Goal: Check status: Check status

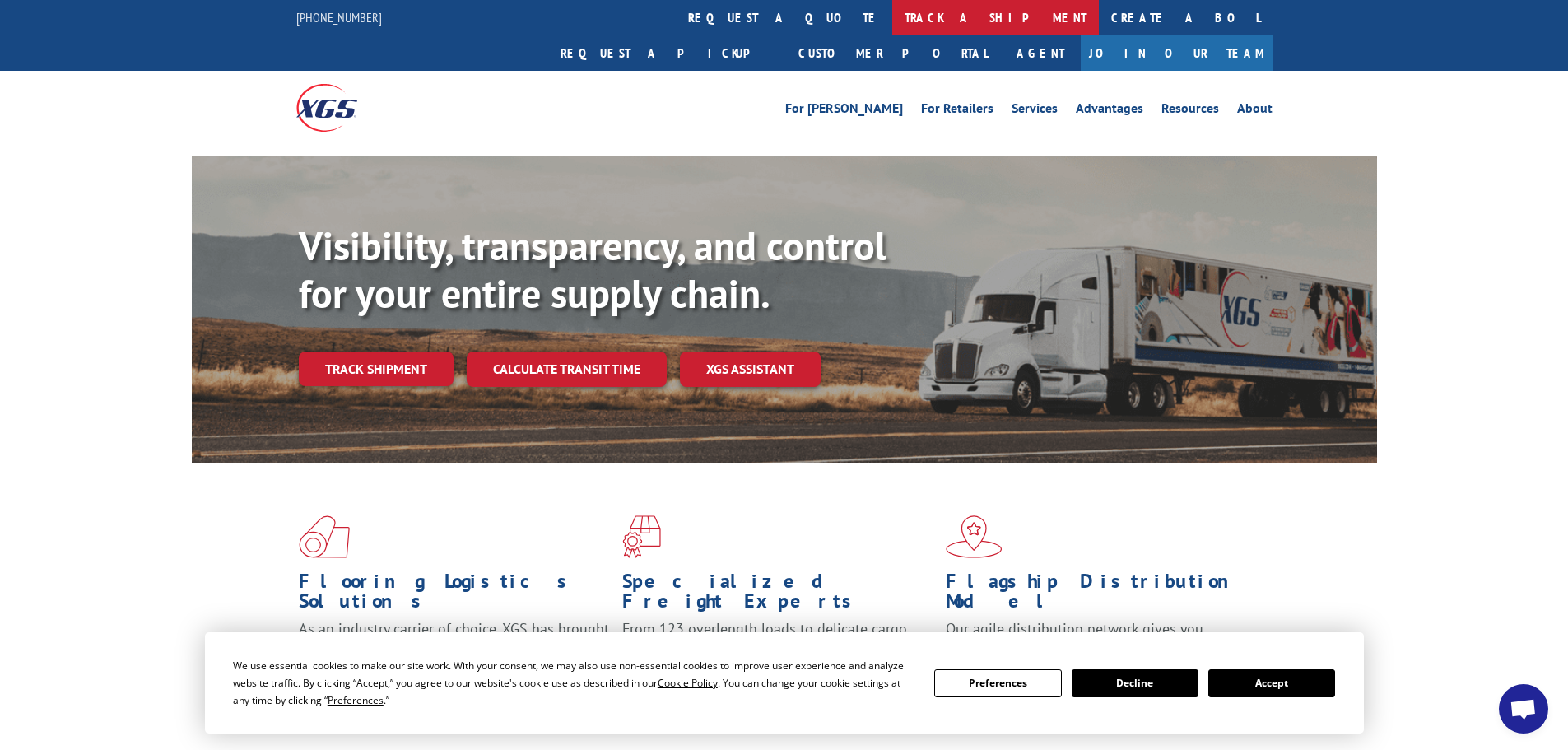
click at [892, 17] on link "track a shipment" at bounding box center [995, 17] width 207 height 35
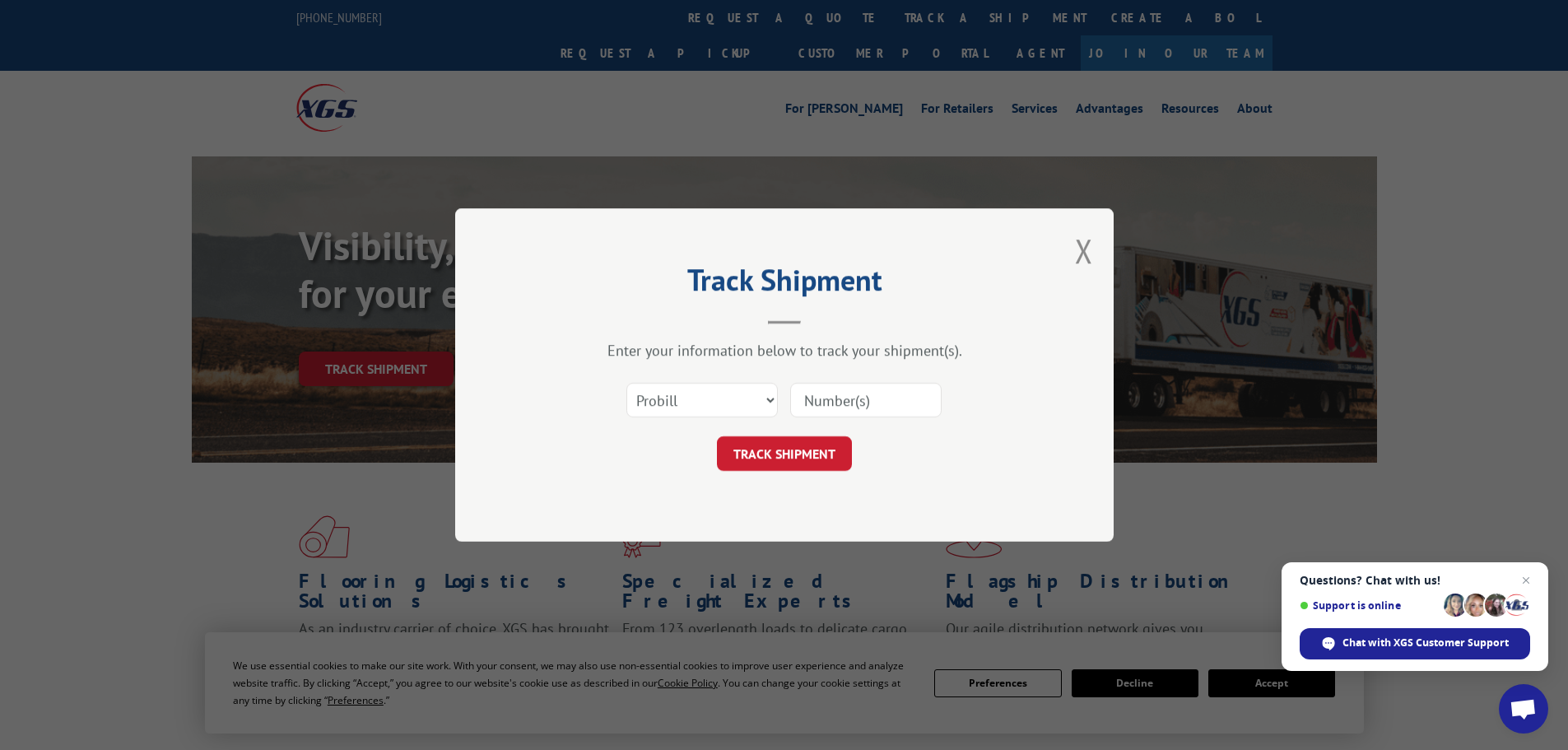
click at [843, 400] on input at bounding box center [865, 399] width 152 height 35
paste input "447987"
type input "447987"
click at [809, 452] on button "TRACK SHIPMENT" at bounding box center [784, 453] width 135 height 35
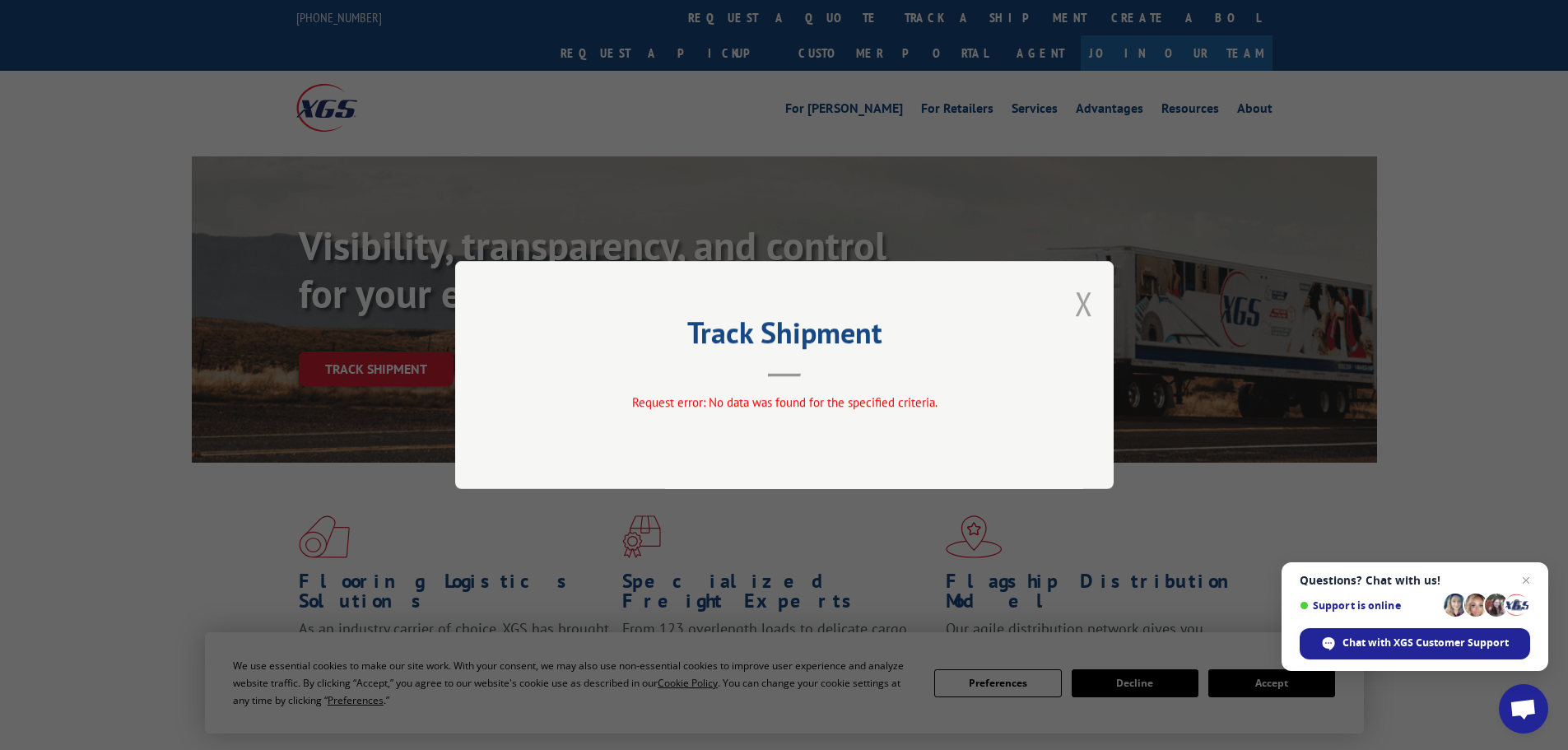
click at [1087, 304] on button "Close modal" at bounding box center [1084, 304] width 18 height 44
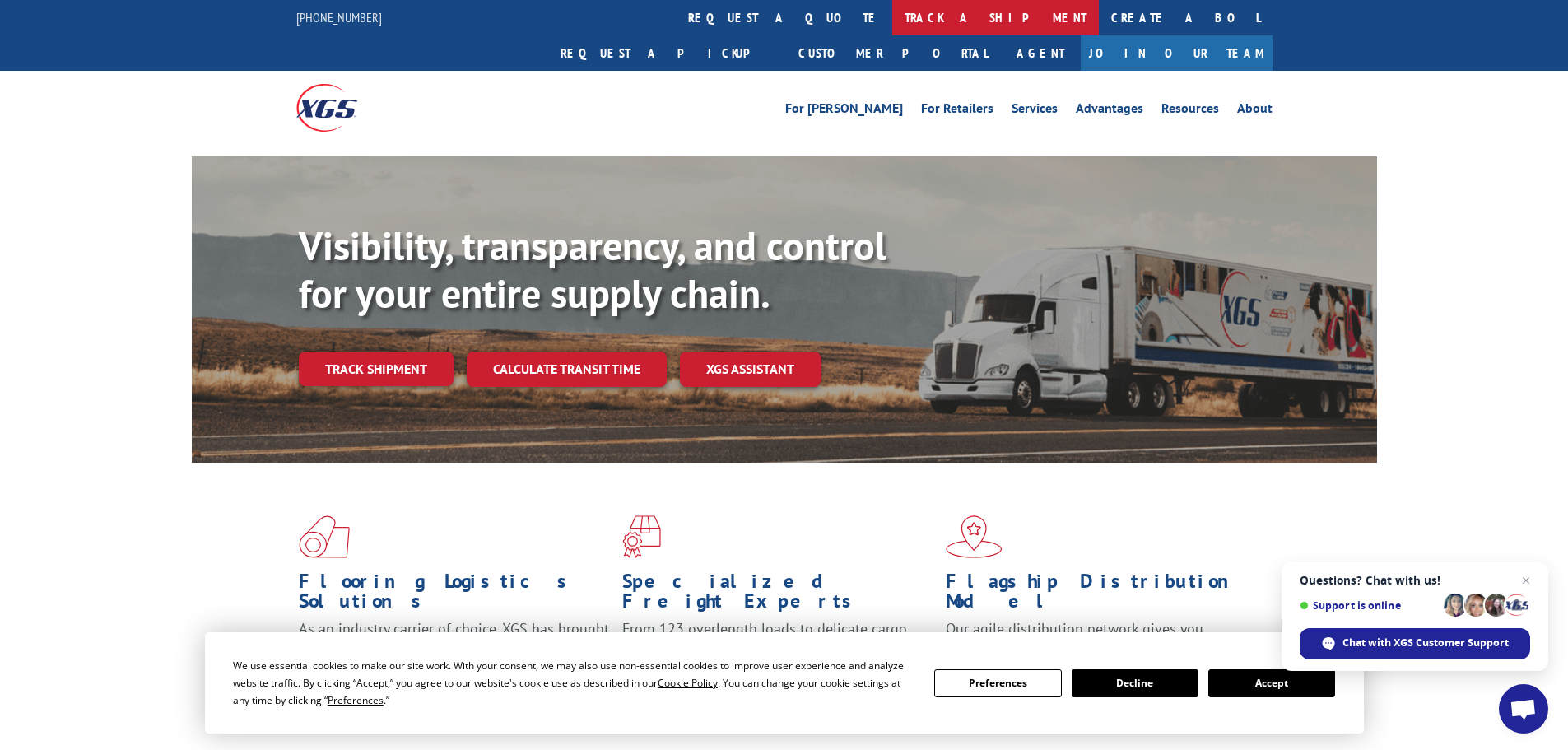
click at [892, 19] on link "track a shipment" at bounding box center [995, 17] width 207 height 35
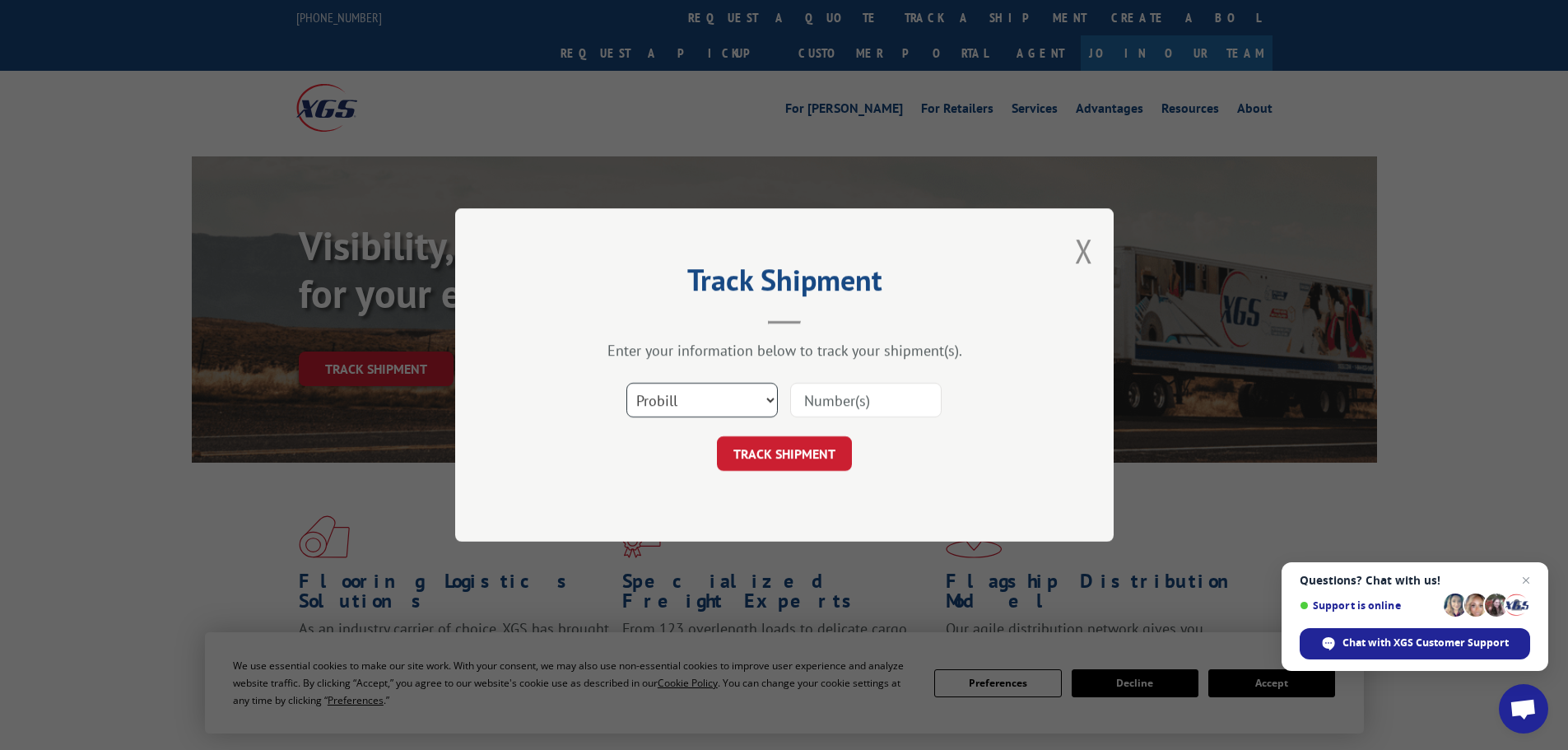
click at [769, 400] on select "Select category... Probill BOL PO" at bounding box center [702, 399] width 152 height 35
select select "bol"
click at [626, 382] on select "Select category... Probill BOL PO" at bounding box center [702, 399] width 152 height 35
paste input "447987"
type input "447987"
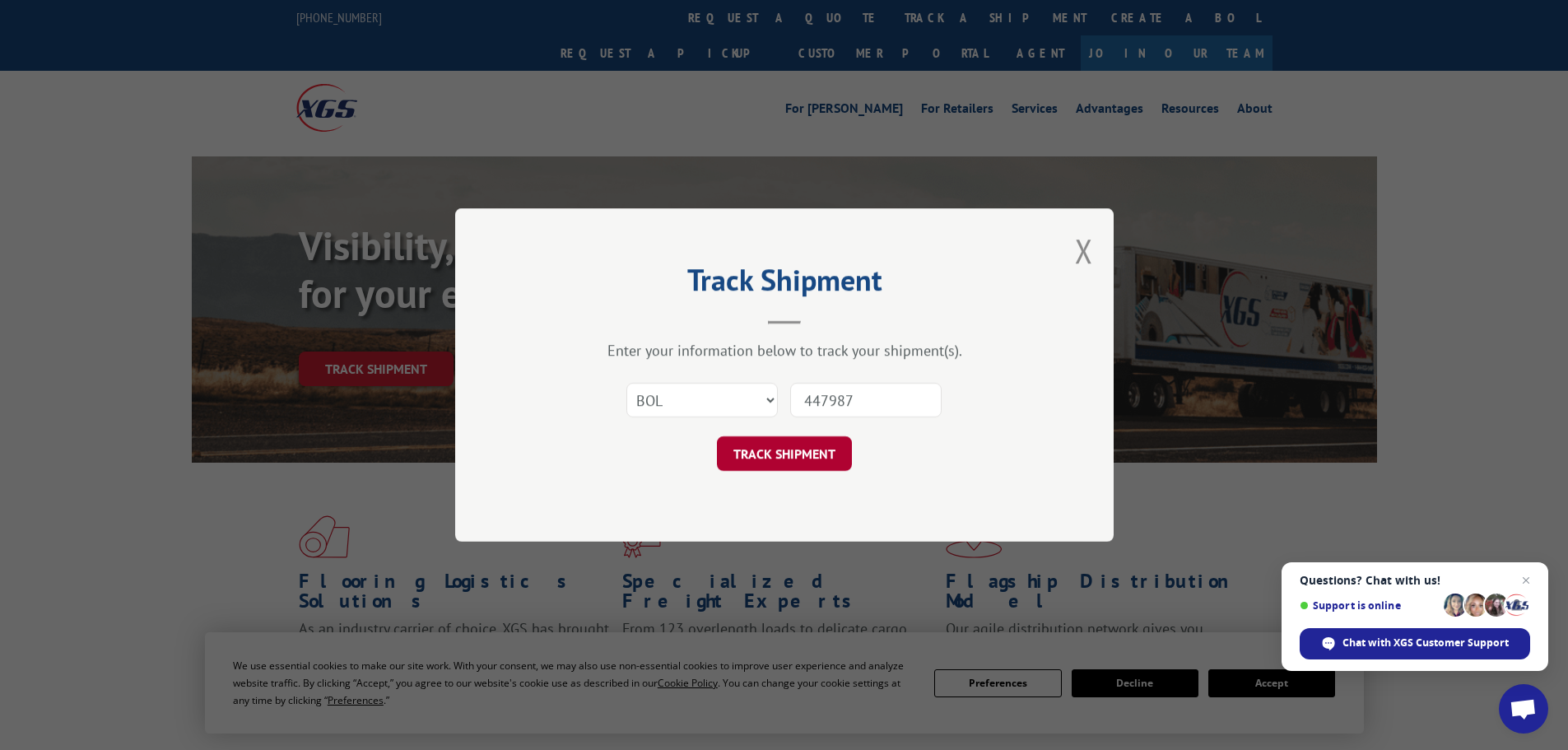
click at [820, 459] on button "TRACK SHIPMENT" at bounding box center [784, 453] width 135 height 35
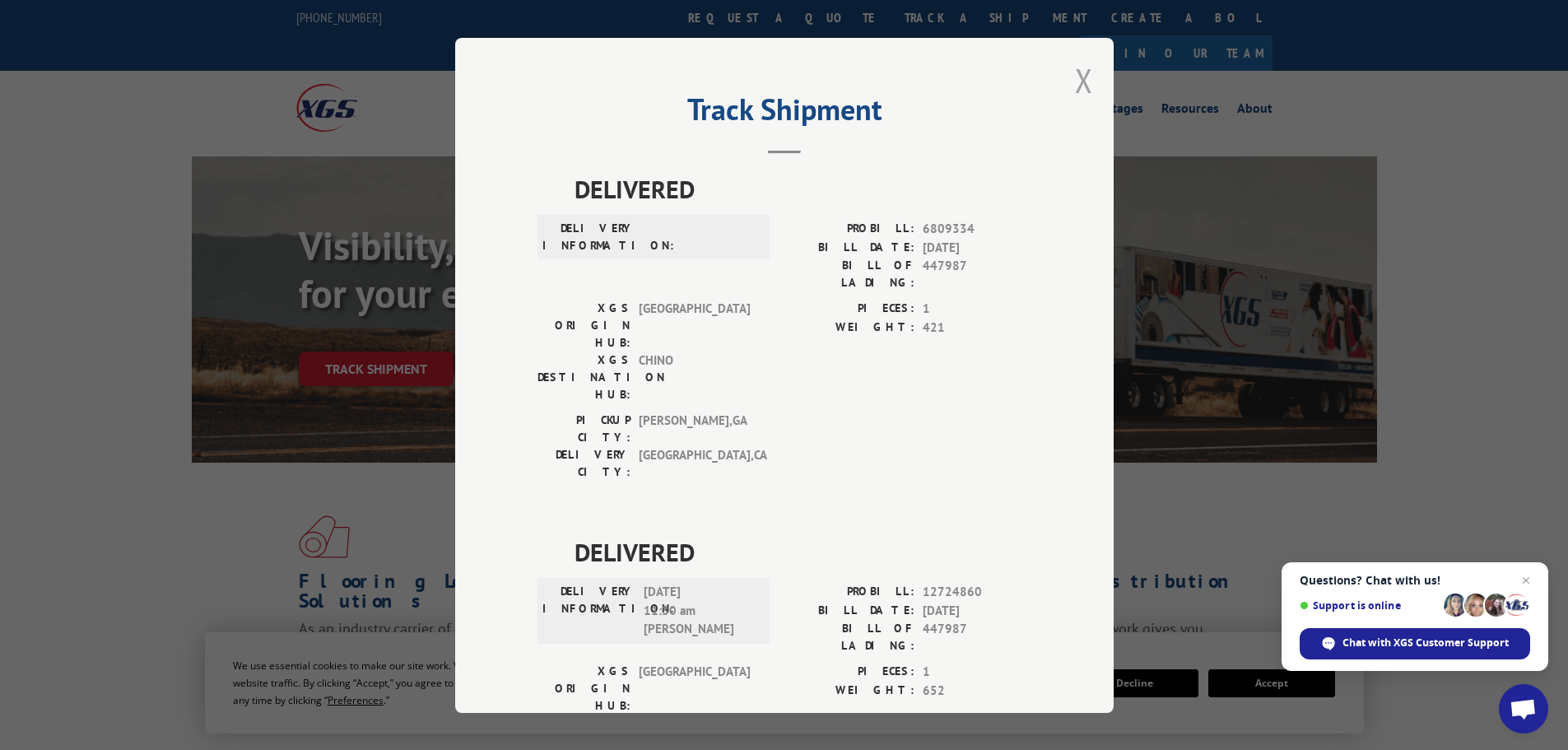
click at [1081, 76] on button "Close modal" at bounding box center [1084, 81] width 18 height 44
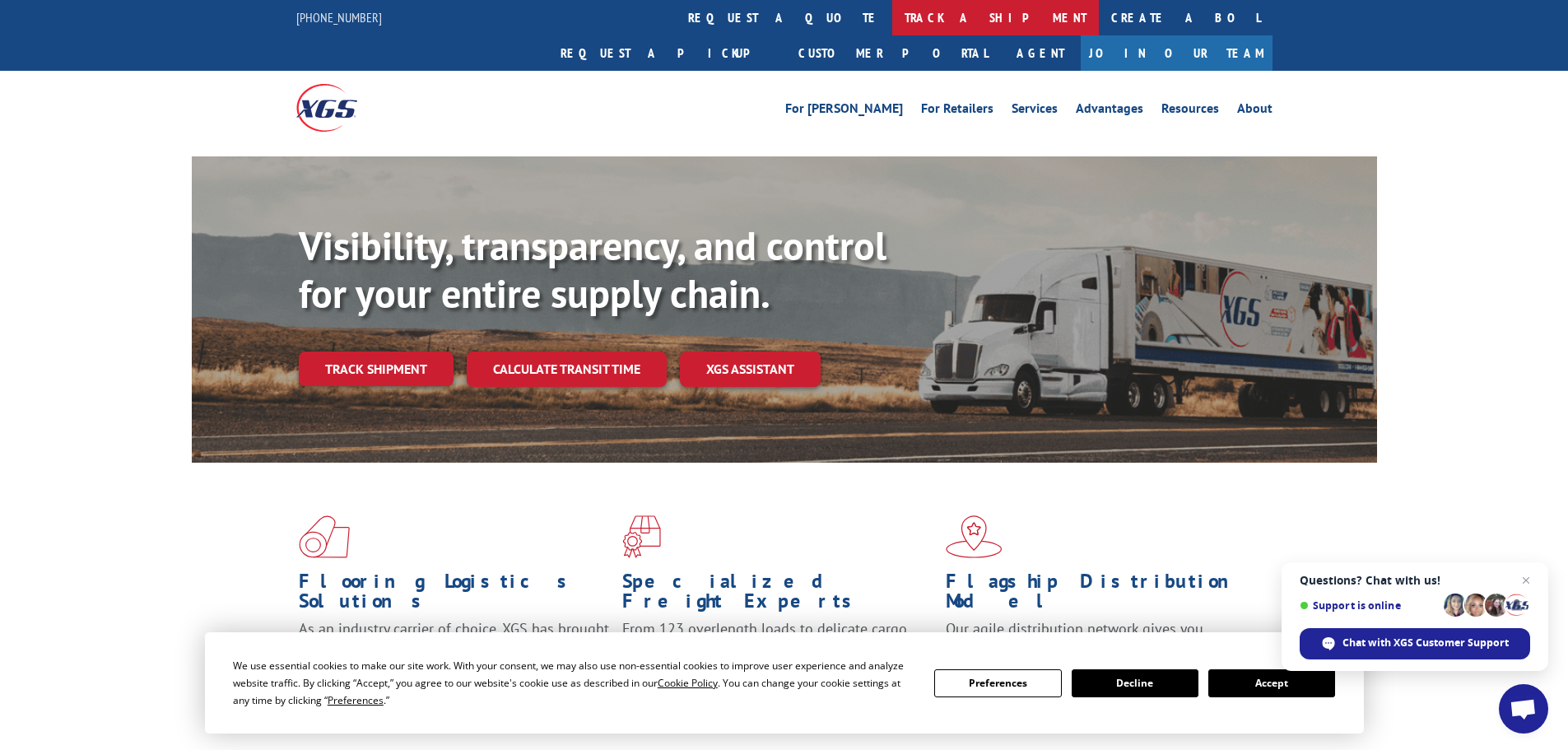
click at [892, 10] on link "track a shipment" at bounding box center [995, 17] width 207 height 35
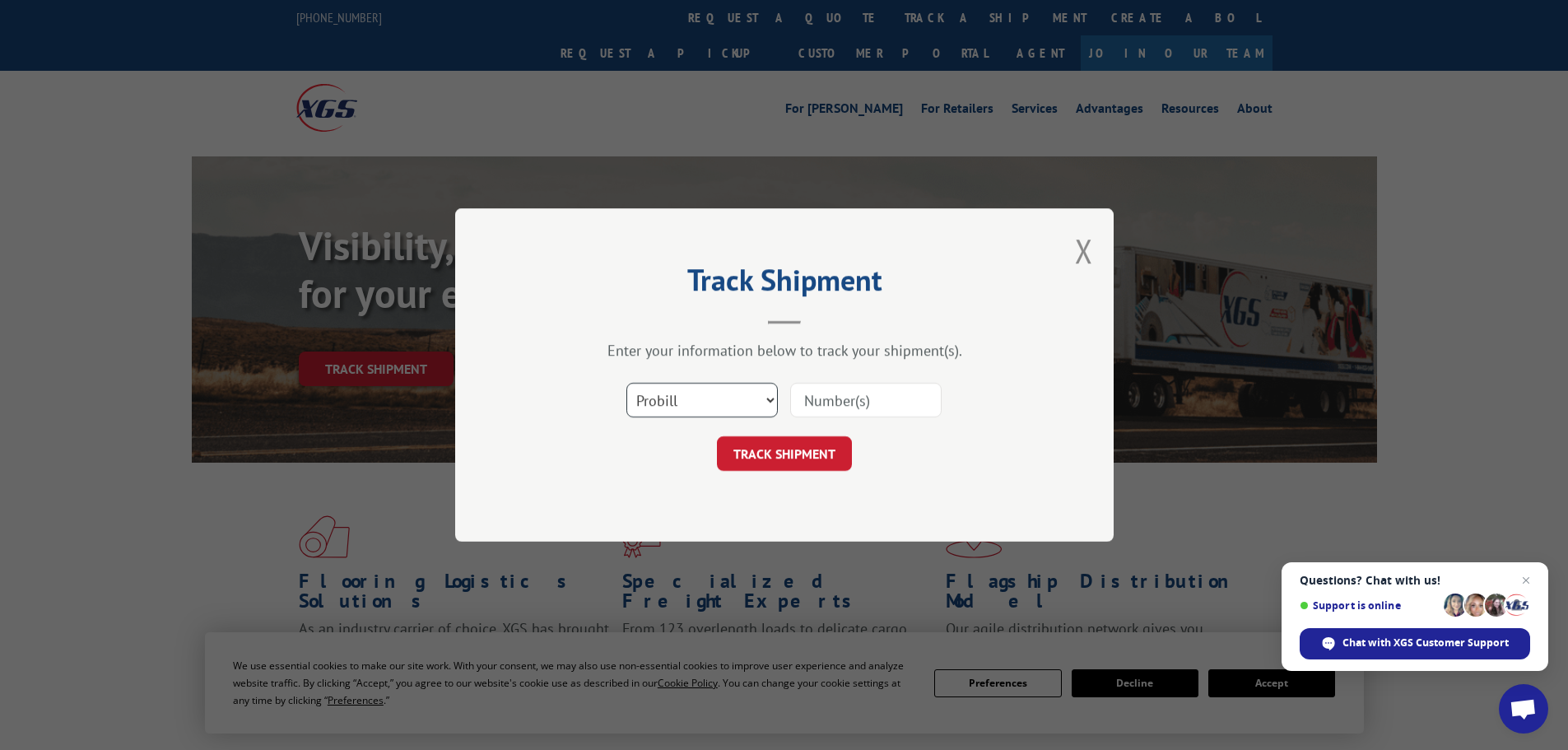
click at [767, 403] on select "Select category... Probill BOL PO" at bounding box center [702, 399] width 152 height 35
select select "po"
click at [626, 382] on select "Select category... Probill BOL PO" at bounding box center [702, 399] width 152 height 35
click at [896, 399] on input at bounding box center [865, 399] width 152 height 35
type input "25506151"
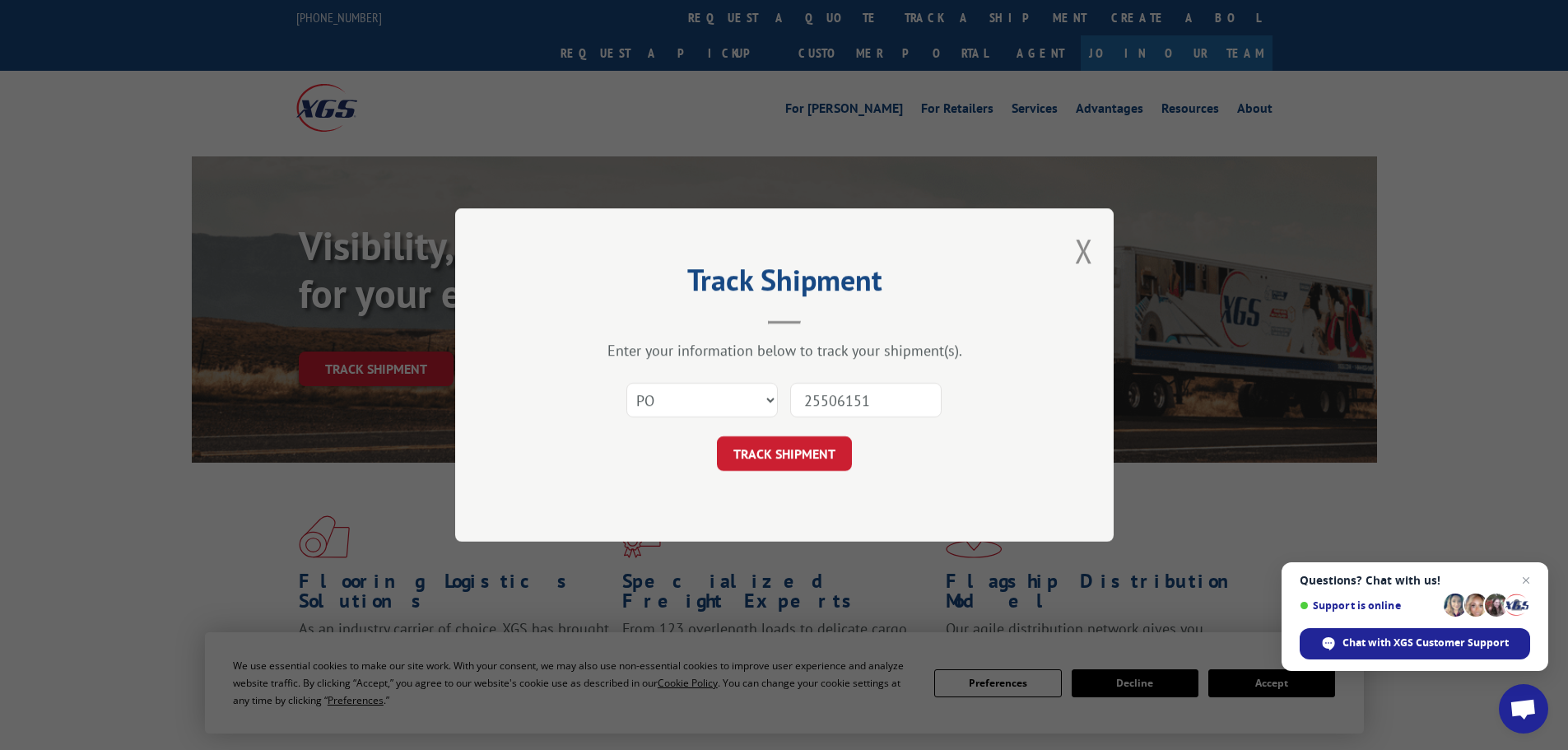
click at [717, 436] on button "TRACK SHIPMENT" at bounding box center [784, 453] width 135 height 35
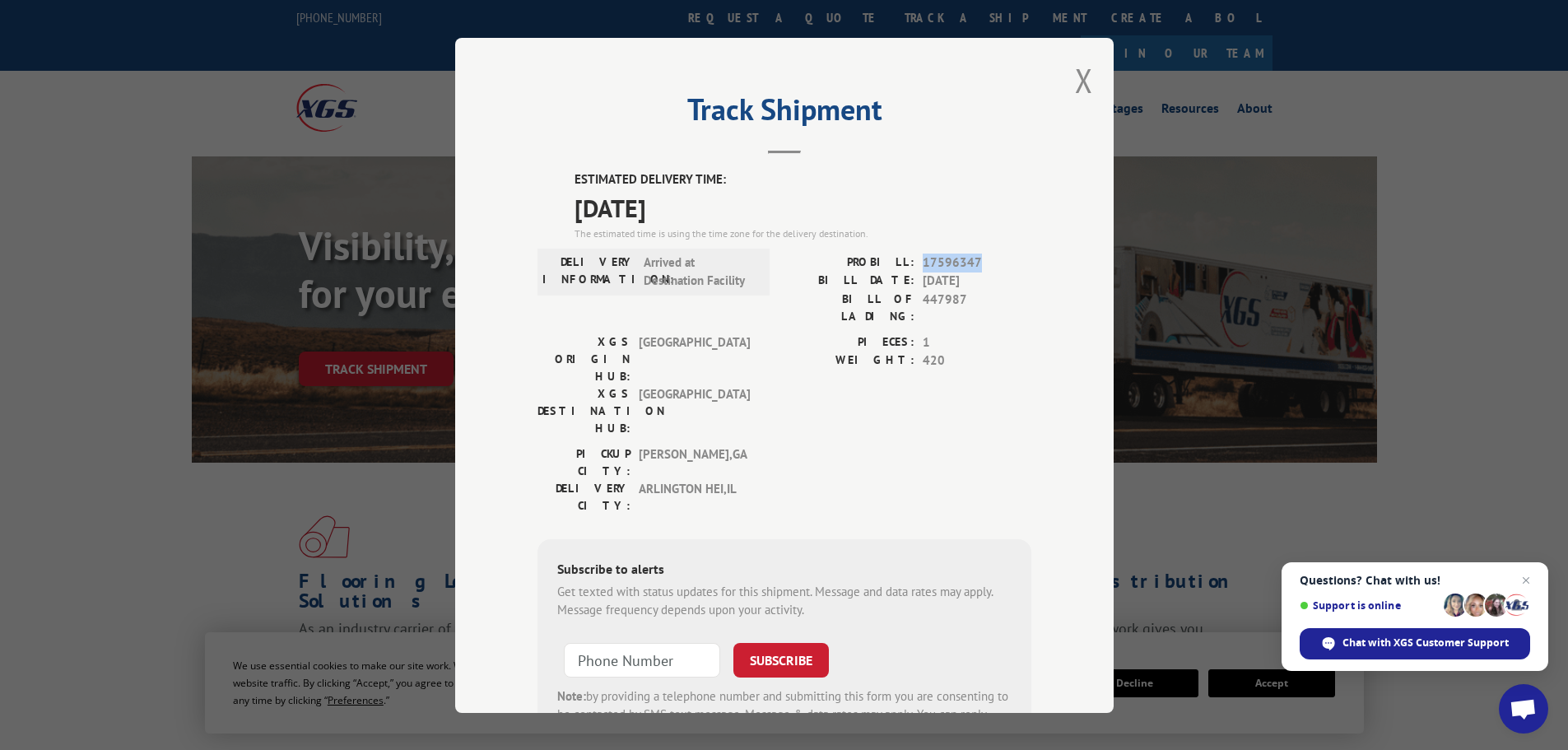
drag, startPoint x: 917, startPoint y: 260, endPoint x: 972, endPoint y: 258, distance: 55.0
click at [972, 258] on span "17596347" at bounding box center [976, 262] width 109 height 19
